Goal: Ask a question

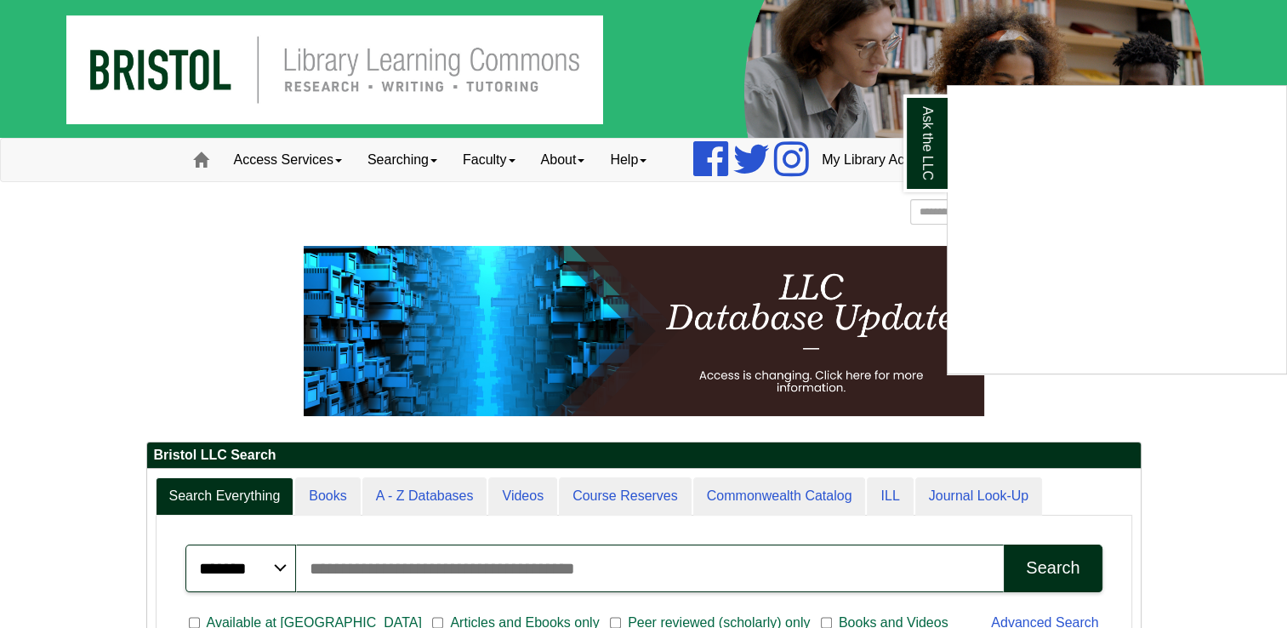
click at [283, 162] on div "Ask the LLC" at bounding box center [643, 314] width 1287 height 628
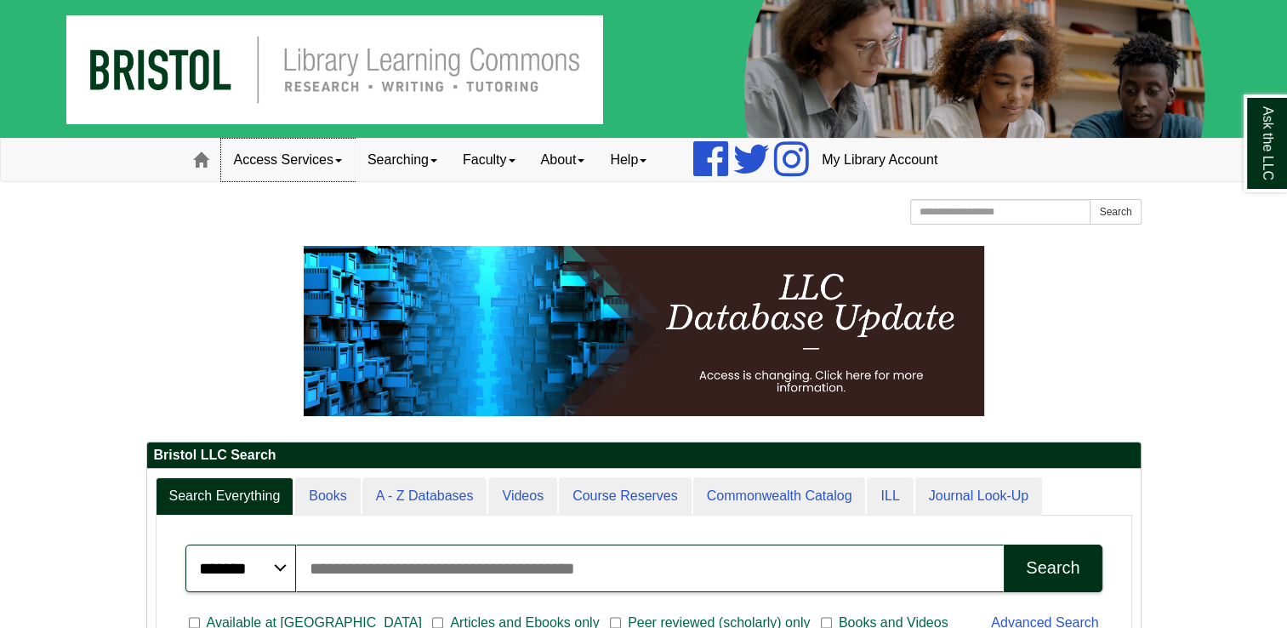
click at [313, 162] on link "Access Services" at bounding box center [288, 160] width 134 height 43
click at [1259, 156] on link "Ask the LLC" at bounding box center [1266, 143] width 44 height 98
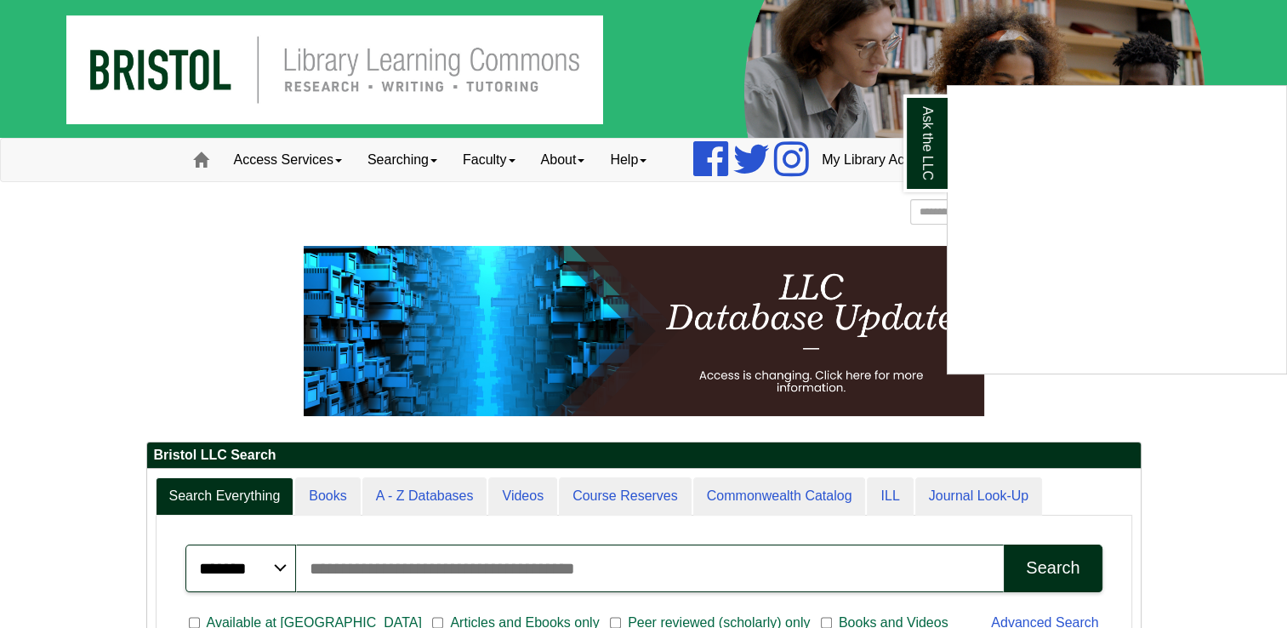
drag, startPoint x: 134, startPoint y: 2, endPoint x: 119, endPoint y: 257, distance: 255.6
click at [187, 149] on link "Home" at bounding box center [200, 160] width 41 height 43
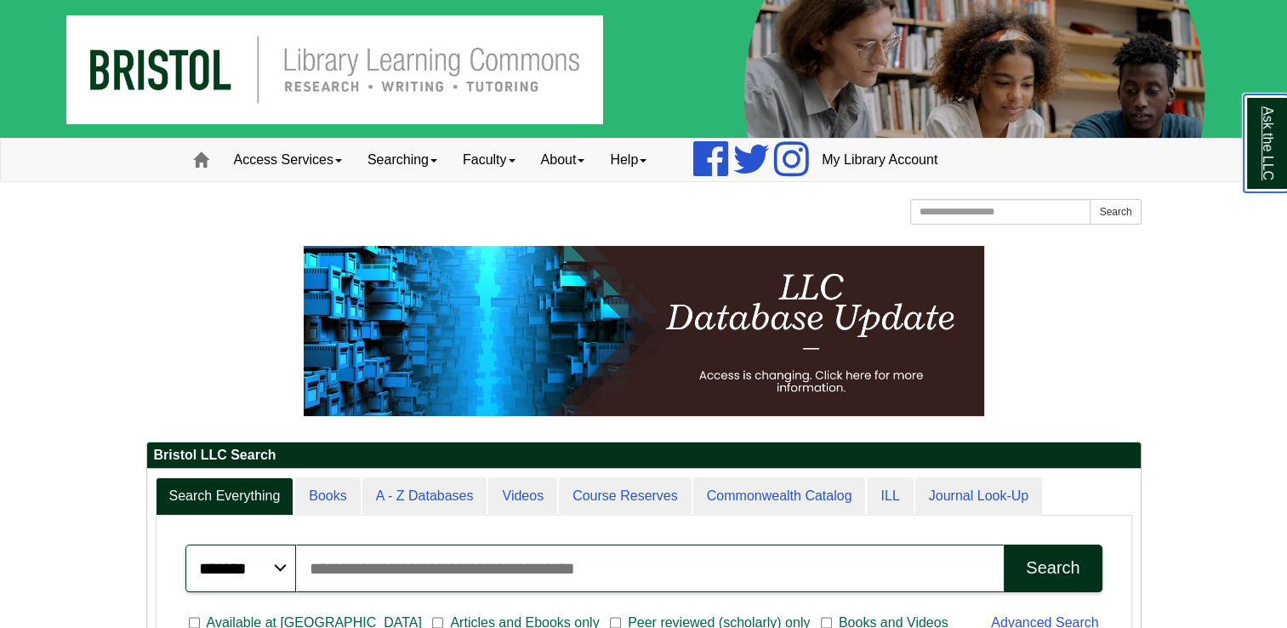
click at [1261, 161] on link "Ask the LLC" at bounding box center [1266, 143] width 44 height 98
click at [903, 157] on link "My Library Account" at bounding box center [879, 160] width 141 height 43
